Goal: Find specific page/section: Find specific page/section

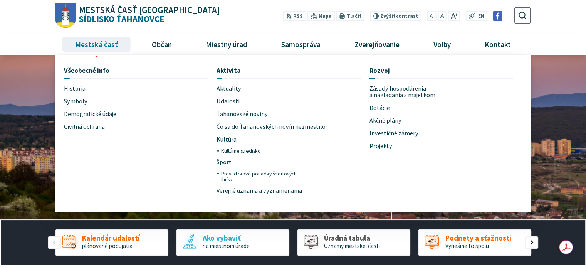
click at [89, 42] on span "Mestská časť" at bounding box center [96, 44] width 49 height 21
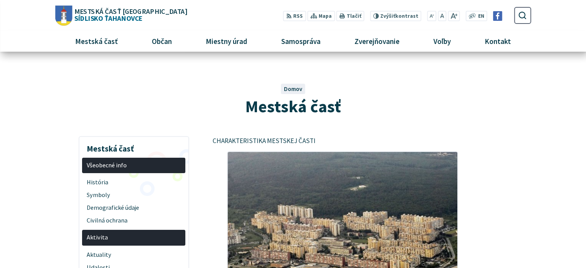
click at [107, 12] on span "Mestská časť [GEOGRAPHIC_DATA]" at bounding box center [130, 11] width 112 height 7
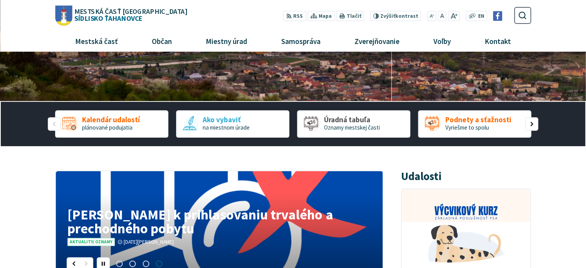
scroll to position [116, 0]
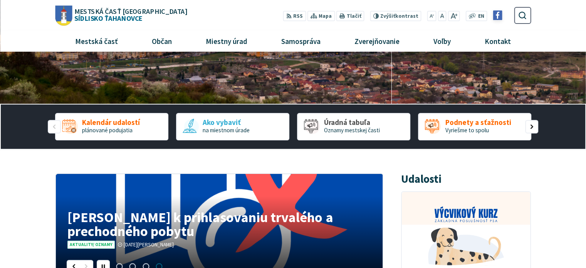
click at [500, 14] on img at bounding box center [498, 16] width 10 height 10
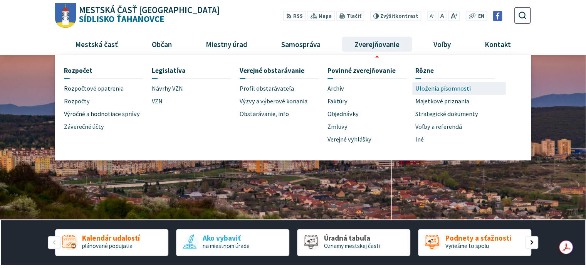
click at [427, 89] on span "Uloženia písomnosti" at bounding box center [442, 88] width 55 height 13
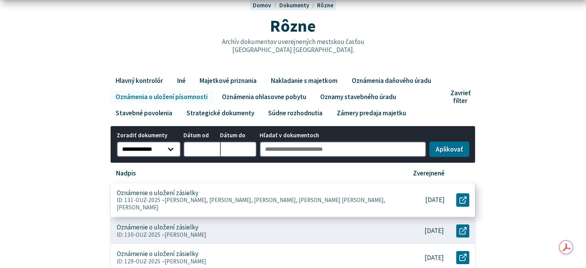
scroll to position [116, 0]
